Goal: Task Accomplishment & Management: Manage account settings

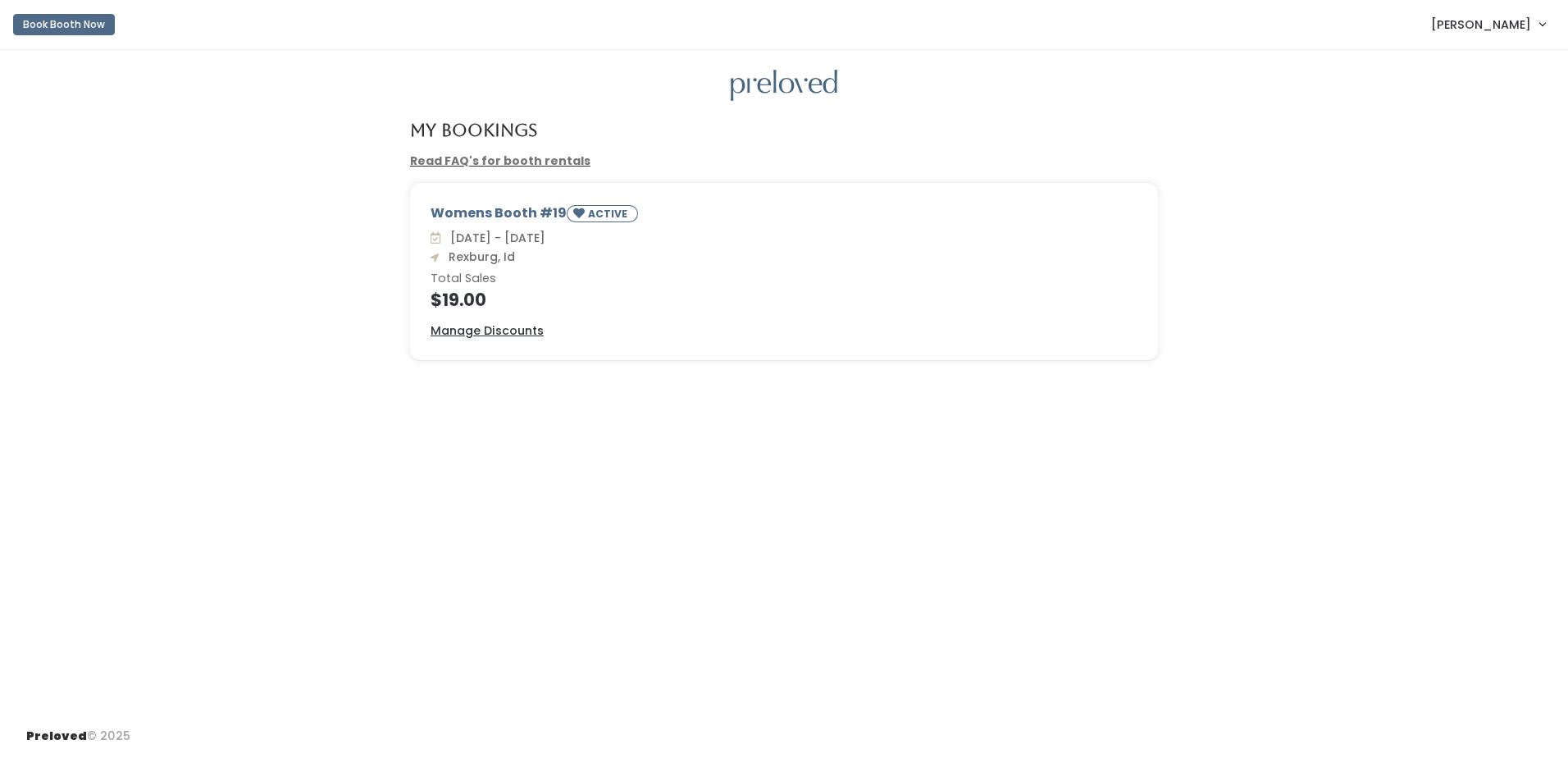
click at [1486, 28] on span "[PERSON_NAME]" at bounding box center [1481, 24] width 100 height 18
click at [1467, 138] on button "Logout" at bounding box center [1488, 138] width 147 height 30
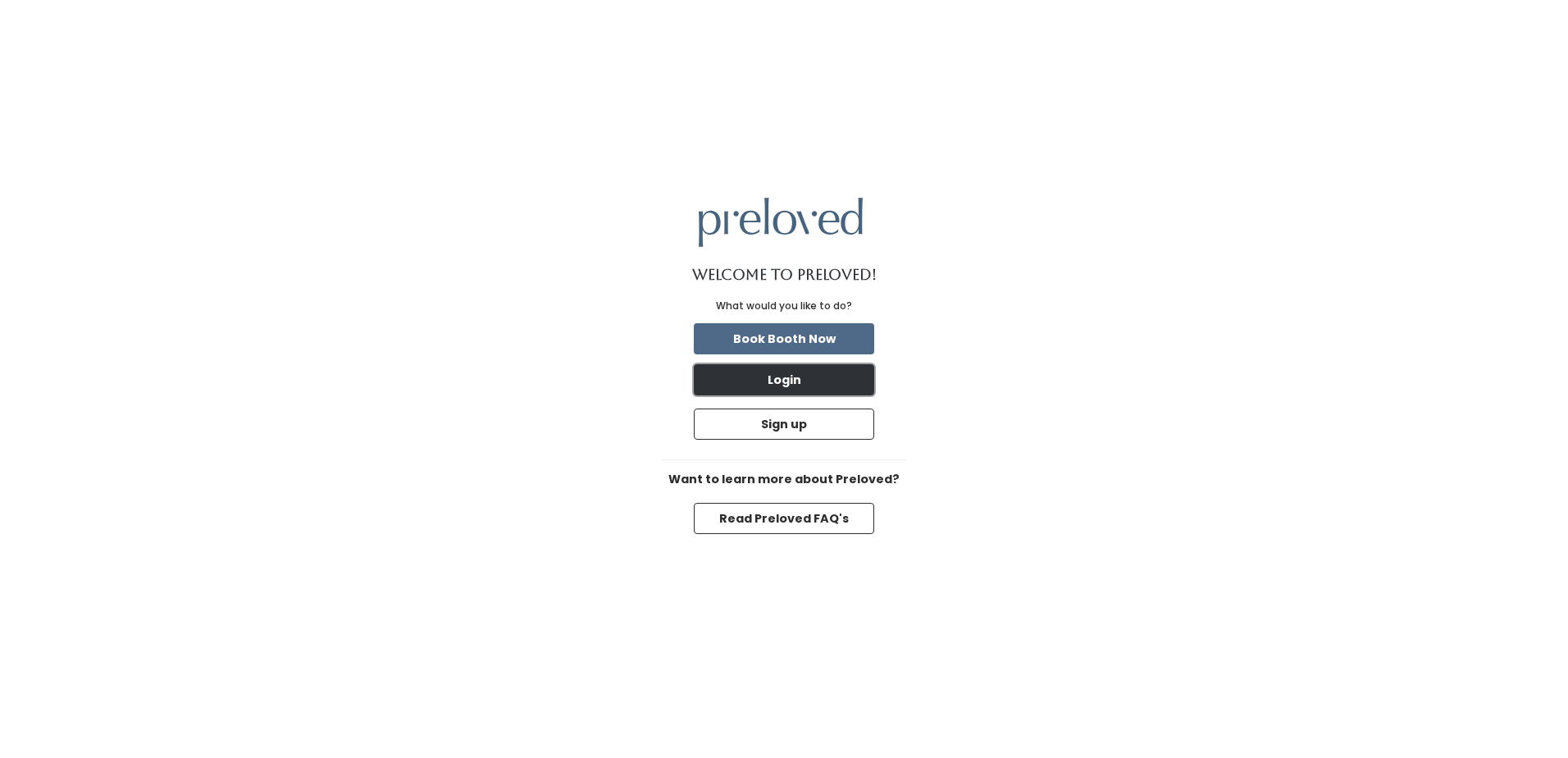
click at [766, 367] on button "Login" at bounding box center [784, 379] width 180 height 31
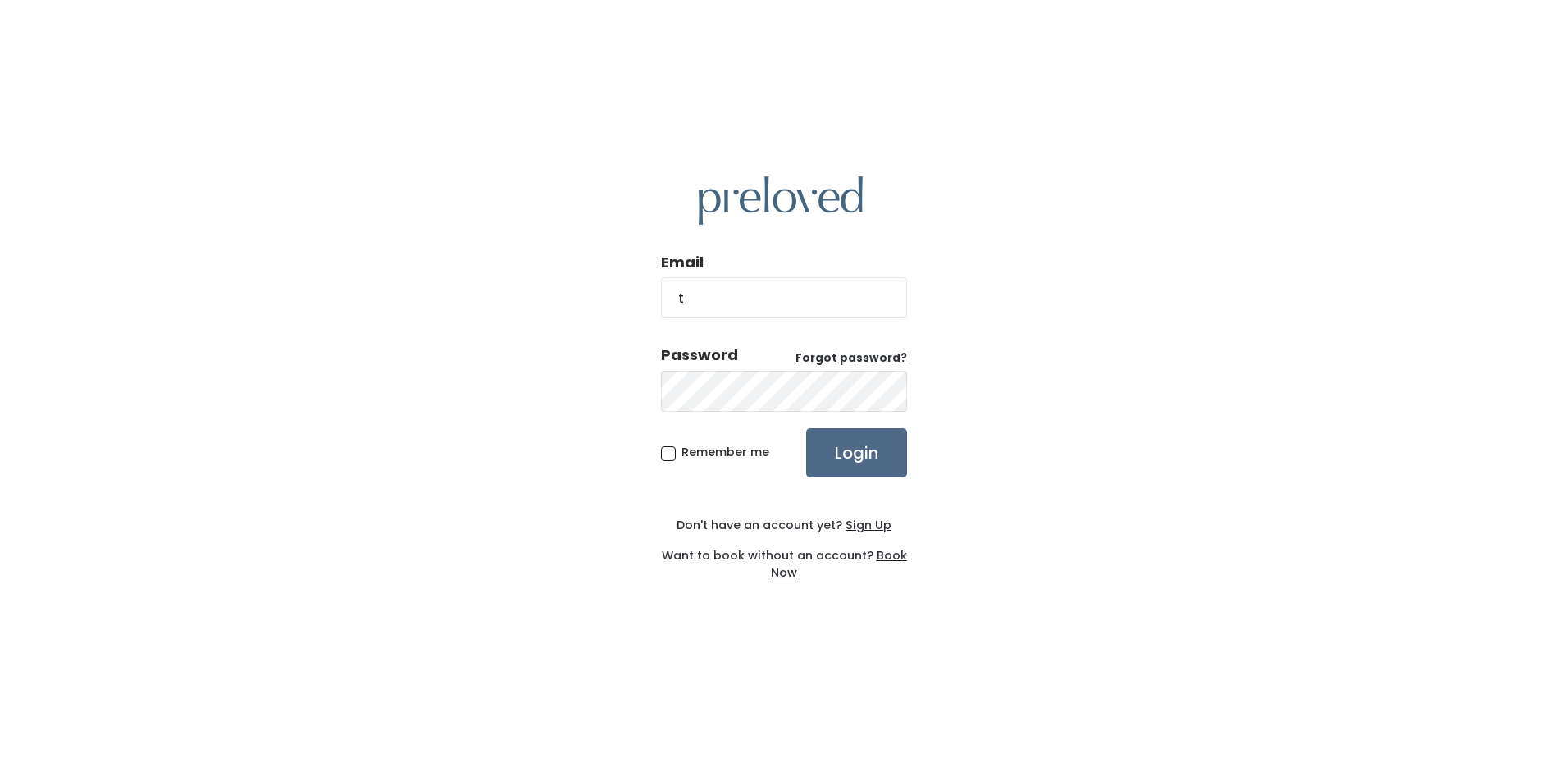
type input "teambarnes8@gmail.com"
drag, startPoint x: 670, startPoint y: 457, endPoint x: 713, endPoint y: 415, distance: 60.1
click at [682, 456] on span "Remember me" at bounding box center [725, 451] width 88 height 16
click at [682, 455] on input "Remember me" at bounding box center [687, 449] width 10 height 10
checkbox input "true"
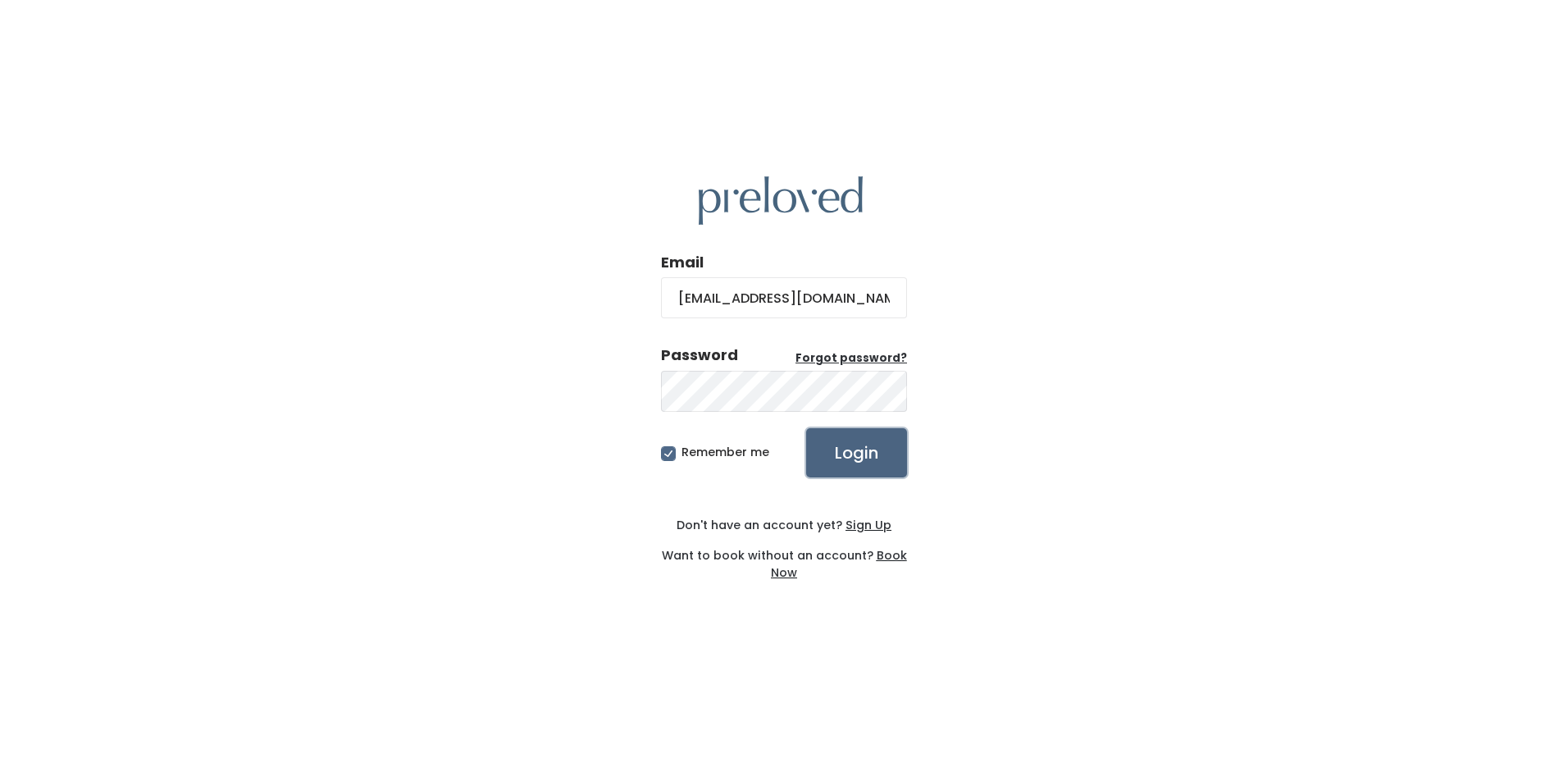
drag, startPoint x: 856, startPoint y: 469, endPoint x: 849, endPoint y: 462, distance: 9.9
click at [849, 463] on input "Login" at bounding box center [857, 453] width 101 height 50
click at [873, 447] on input "Login" at bounding box center [857, 453] width 101 height 50
click at [877, 440] on input "Login" at bounding box center [857, 453] width 101 height 50
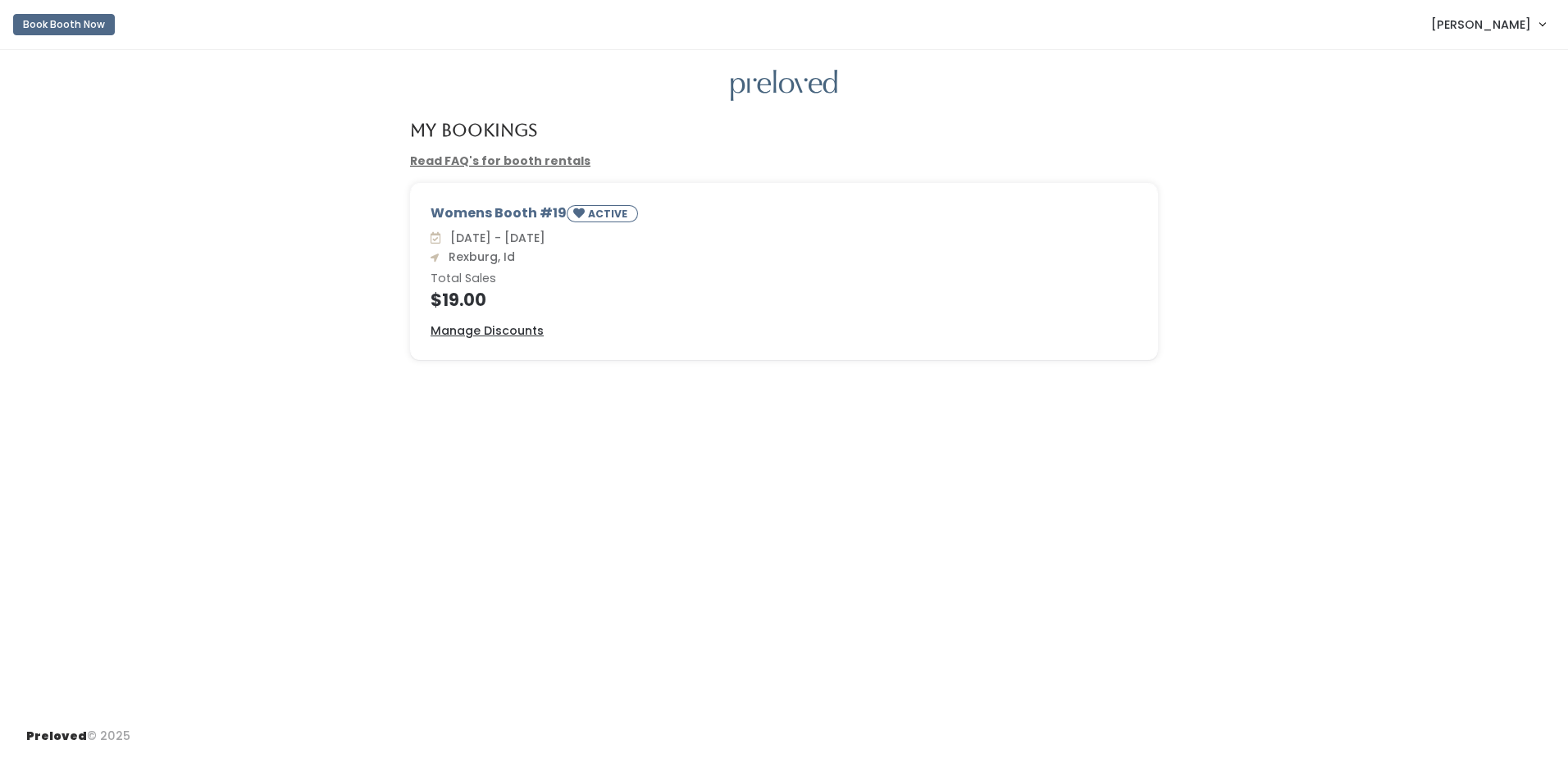
click at [1477, 25] on span "Susie Barnes" at bounding box center [1481, 24] width 100 height 18
click at [1459, 143] on button "Logout" at bounding box center [1488, 138] width 147 height 30
